Goal: Information Seeking & Learning: Find specific fact

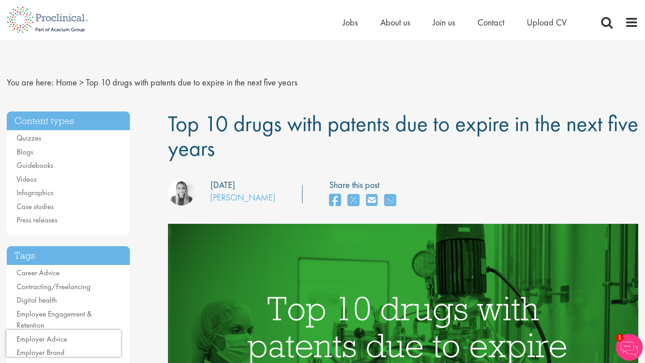
drag, startPoint x: 206, startPoint y: 201, endPoint x: 250, endPoint y: 206, distance: 44.3
click at [250, 206] on div "our consultant managing the role Author: [PERSON_NAME]" at bounding box center [221, 194] width 107 height 30
copy div "our consultant managing the role Author: [PERSON_NAME]"
drag, startPoint x: 154, startPoint y: 120, endPoint x: 256, endPoint y: 147, distance: 105.9
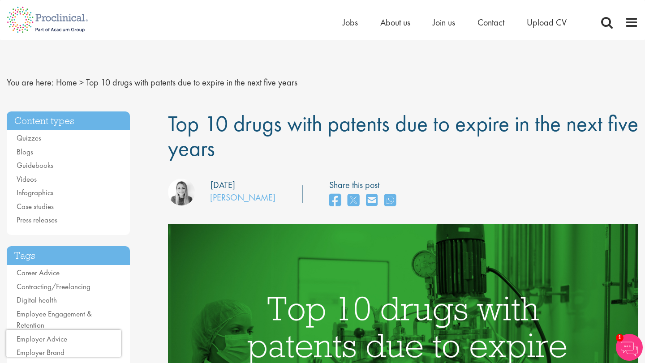
click at [278, 151] on h1 "Top 10 drugs with patents due to expire in the next five years" at bounding box center [403, 135] width 470 height 49
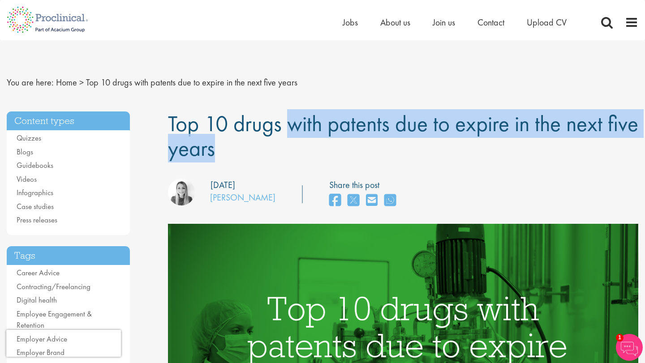
drag, startPoint x: 278, startPoint y: 151, endPoint x: 179, endPoint y: 121, distance: 104.1
click at [179, 122] on h1 "Top 10 drugs with patents due to expire in the next five years" at bounding box center [403, 135] width 470 height 49
copy div "Top 10 drugs with patents due to expire in the next five years"
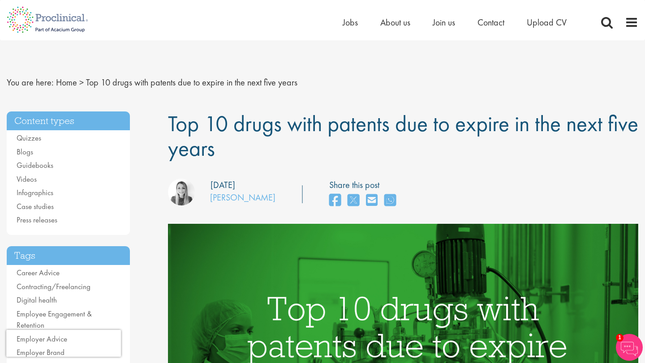
click at [443, 179] on div "our consultant managing the role Author: Hannah Burke Posting date: 16/02/2024 …" at bounding box center [402, 195] width 483 height 32
